Goal: Information Seeking & Learning: Learn about a topic

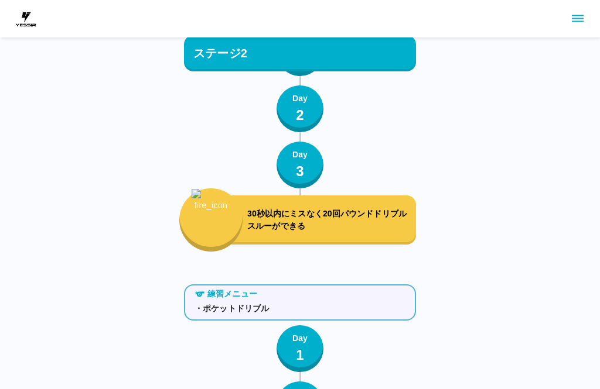
scroll to position [2225, 0]
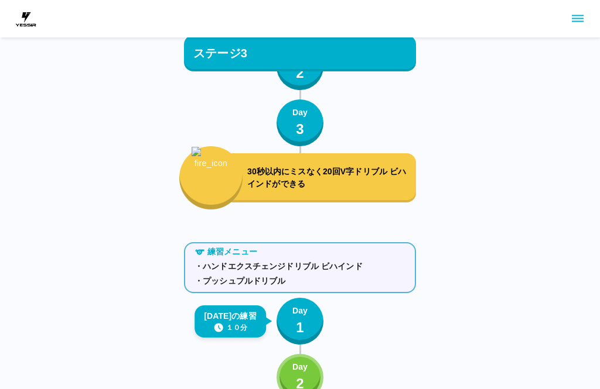
click at [313, 167] on p "30秒以内にミスなく20回V字ドリブル ビハインドができる" at bounding box center [329, 178] width 164 height 25
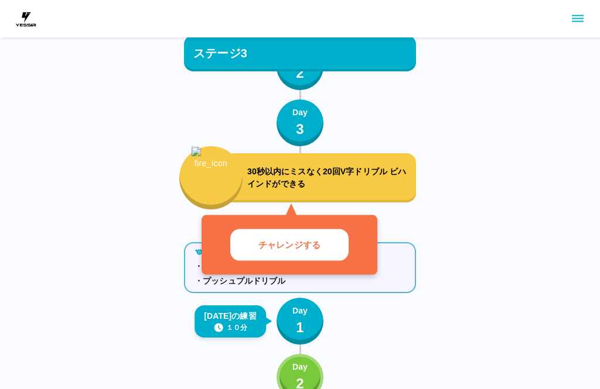
scroll to position [2098, 0]
click at [329, 227] on div "チャレンジする" at bounding box center [289, 245] width 176 height 60
click at [311, 235] on button "チャレンジする" at bounding box center [289, 245] width 118 height 32
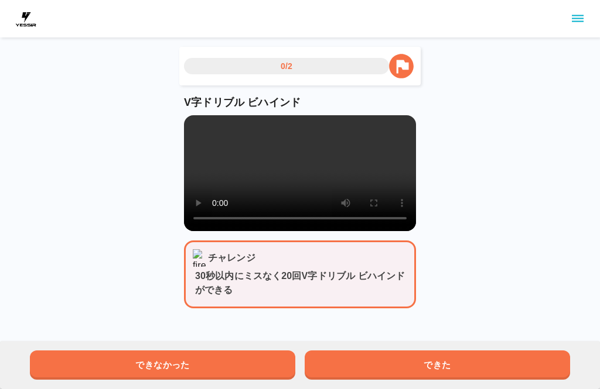
click at [192, 144] on video at bounding box center [300, 173] width 232 height 116
click at [192, 143] on video at bounding box center [300, 173] width 232 height 116
click at [428, 364] on button "できた" at bounding box center [436, 365] width 265 height 29
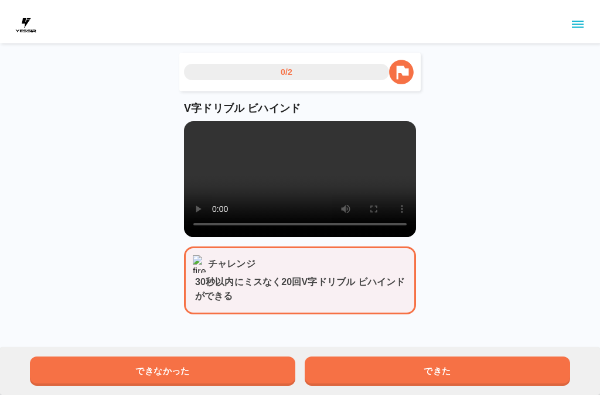
scroll to position [0, 0]
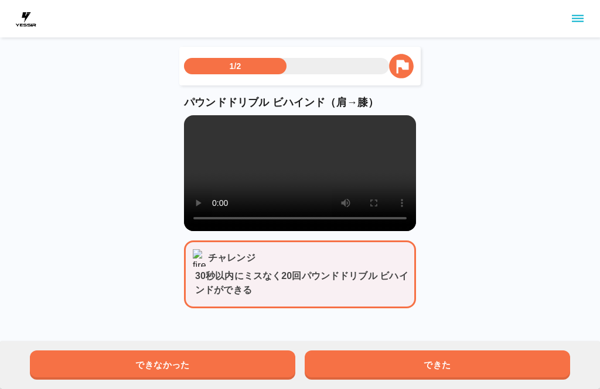
click at [300, 175] on video at bounding box center [300, 173] width 232 height 116
click at [193, 129] on video at bounding box center [300, 173] width 232 height 116
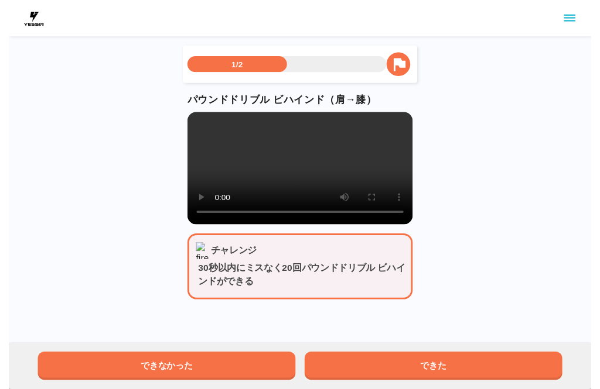
scroll to position [9, 0]
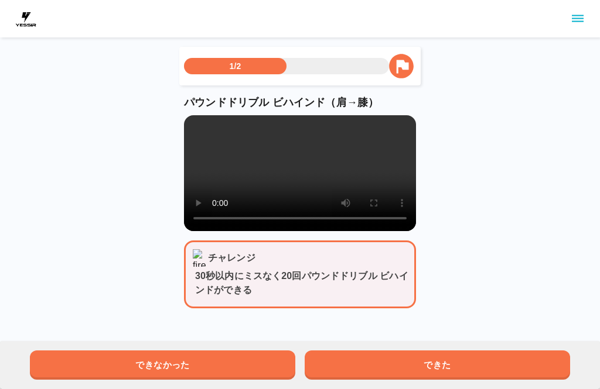
click at [248, 198] on video at bounding box center [300, 173] width 232 height 116
click at [300, 175] on video at bounding box center [300, 173] width 232 height 116
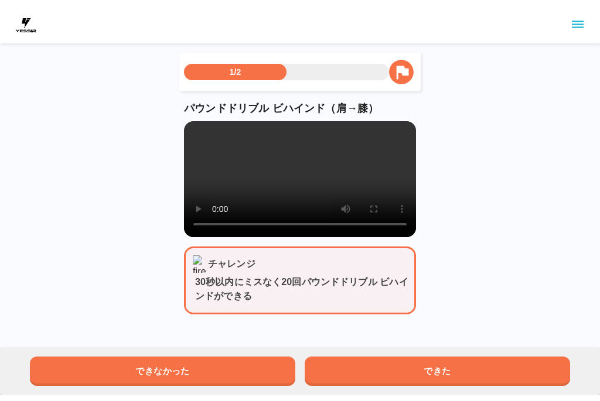
scroll to position [0, 0]
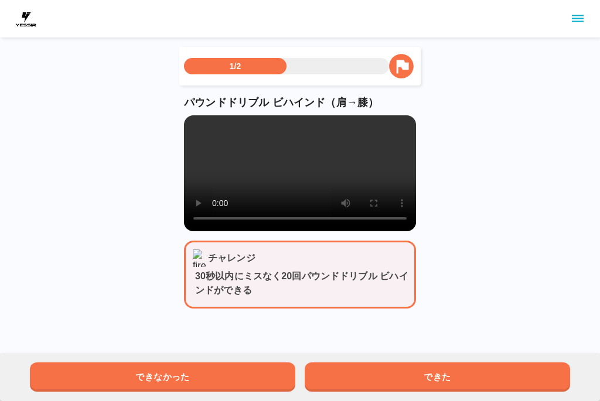
click at [197, 117] on video at bounding box center [300, 173] width 232 height 116
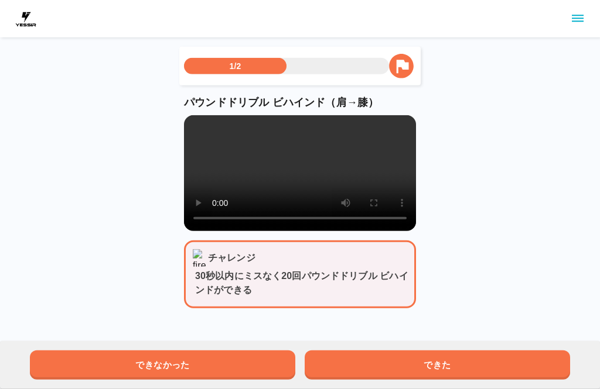
scroll to position [9, 0]
click at [432, 363] on button "できた" at bounding box center [436, 365] width 265 height 29
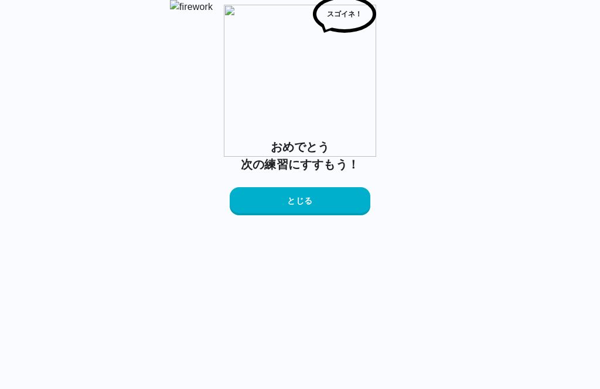
click at [323, 215] on button "とじる" at bounding box center [300, 201] width 141 height 28
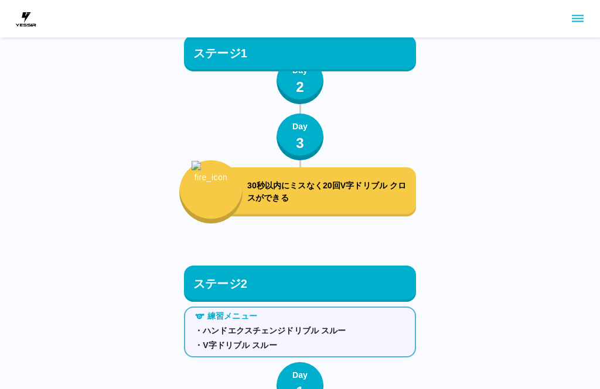
scroll to position [2225, 0]
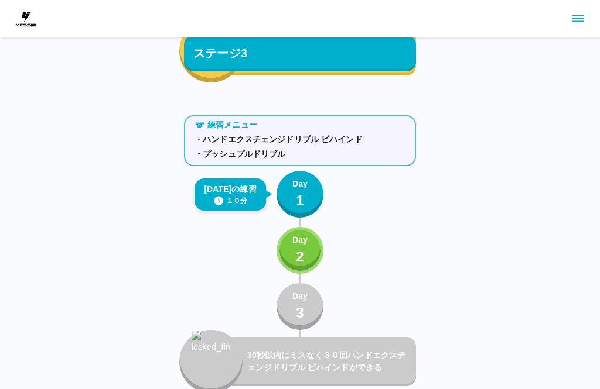
click at [296, 191] on p "1" at bounding box center [300, 200] width 8 height 21
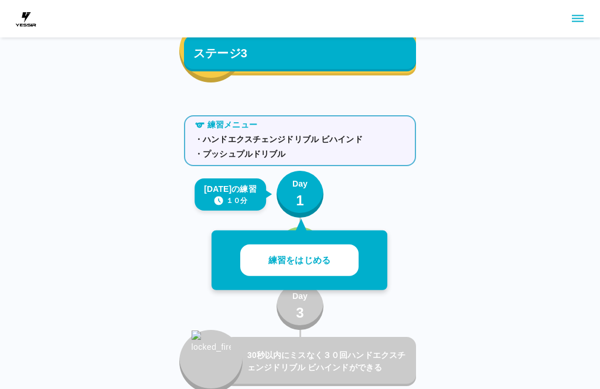
click at [282, 265] on p "練習をはじめる" at bounding box center [299, 260] width 62 height 13
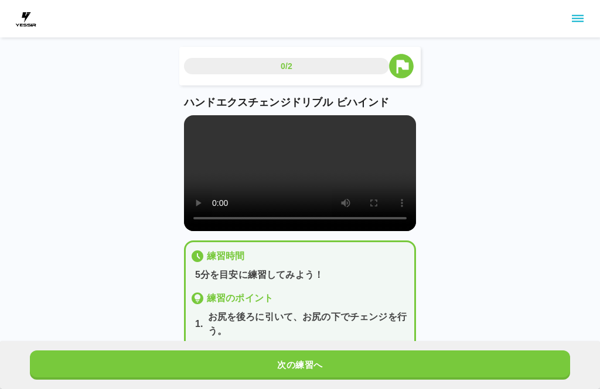
click at [201, 129] on video at bounding box center [300, 173] width 232 height 116
click at [187, 133] on video at bounding box center [300, 173] width 232 height 116
click at [186, 119] on video at bounding box center [300, 173] width 232 height 116
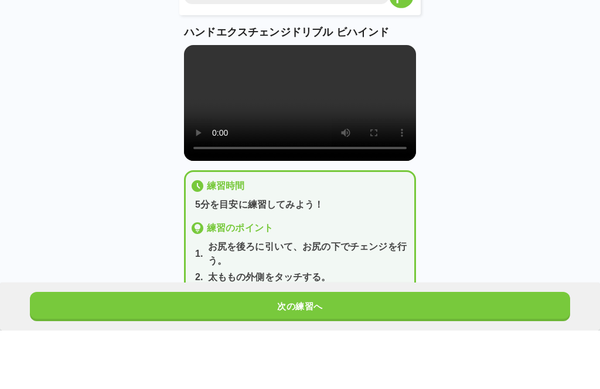
scroll to position [43, 0]
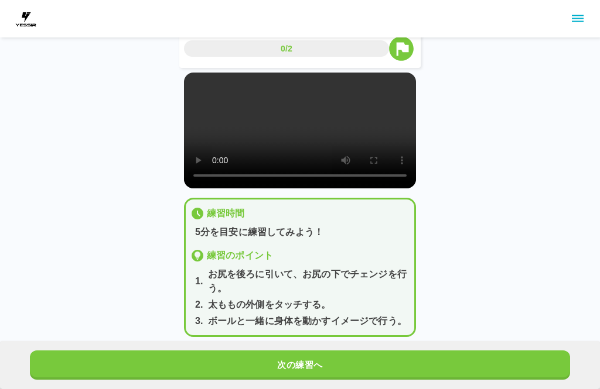
click at [383, 380] on button "次の練習へ" at bounding box center [300, 365] width 540 height 29
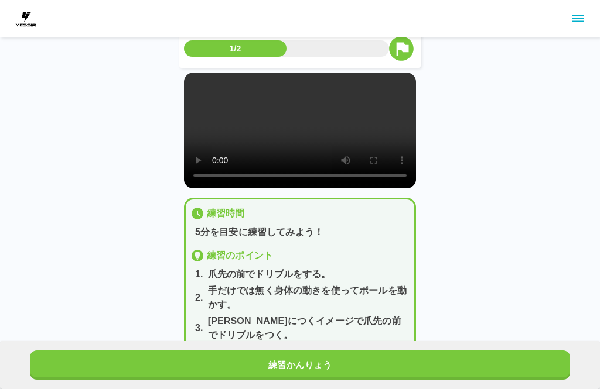
scroll to position [0, 0]
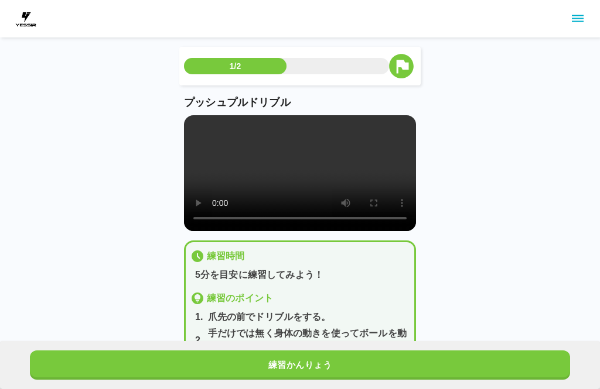
click at [303, 187] on video at bounding box center [300, 173] width 232 height 116
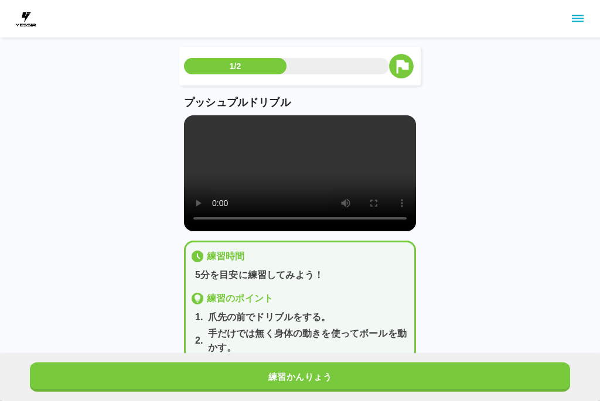
click at [196, 117] on video at bounding box center [300, 173] width 232 height 116
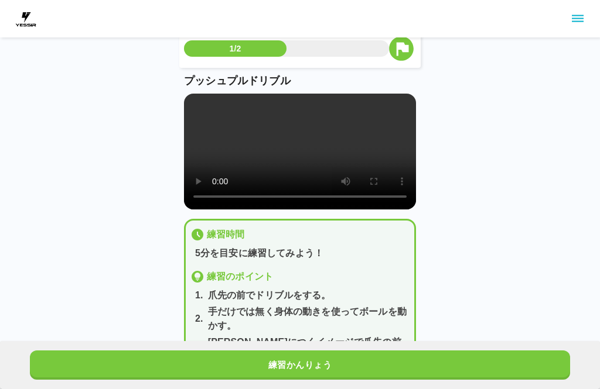
scroll to position [57, 0]
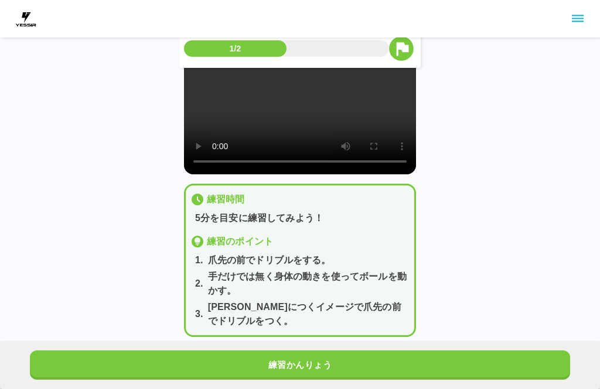
click at [499, 380] on button "練習かんりょう" at bounding box center [300, 365] width 540 height 29
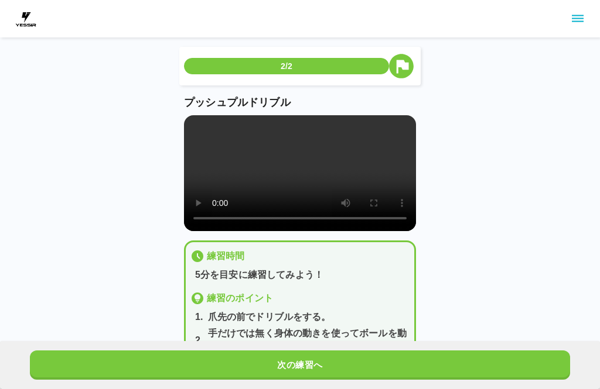
click at [495, 380] on button "次の練習へ" at bounding box center [300, 365] width 540 height 29
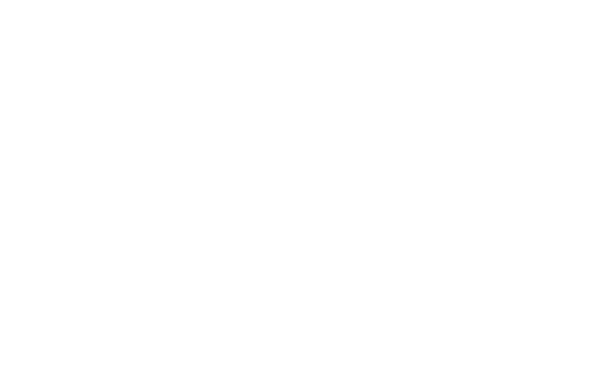
click at [491, 5] on html at bounding box center [300, 2] width 600 height 5
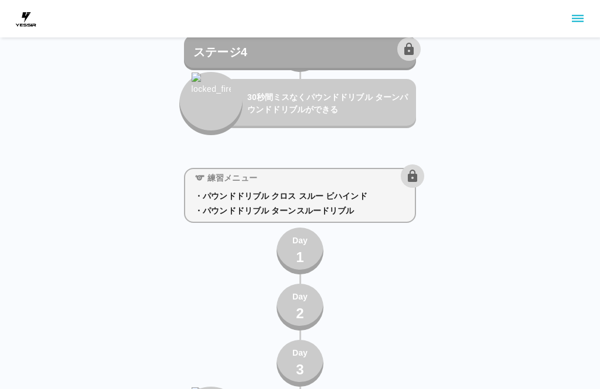
scroll to position [3170, 0]
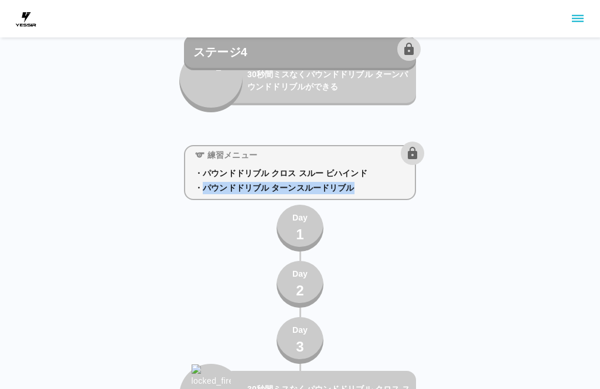
copy p "パウンドドリブル ターンスルードリブル"
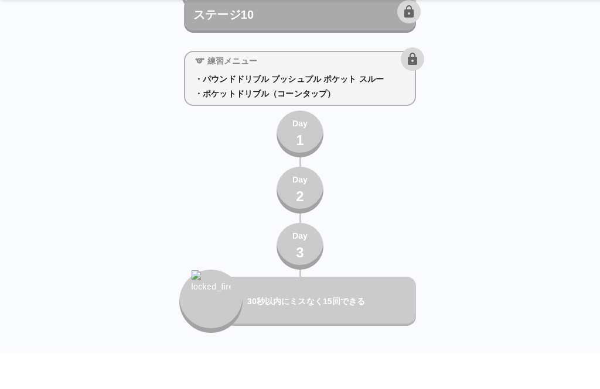
scroll to position [8241, 0]
